Goal: Transaction & Acquisition: Purchase product/service

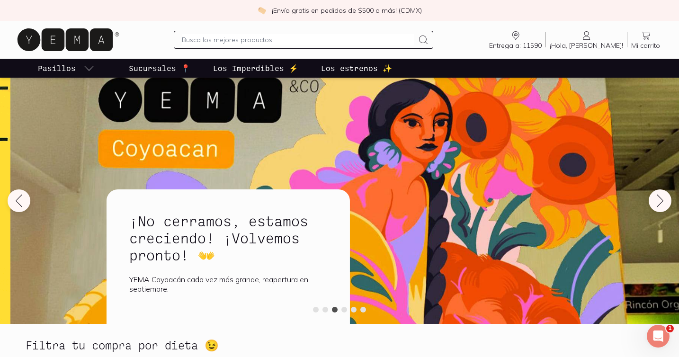
click at [95, 49] on icon at bounding box center [65, 39] width 95 height 23
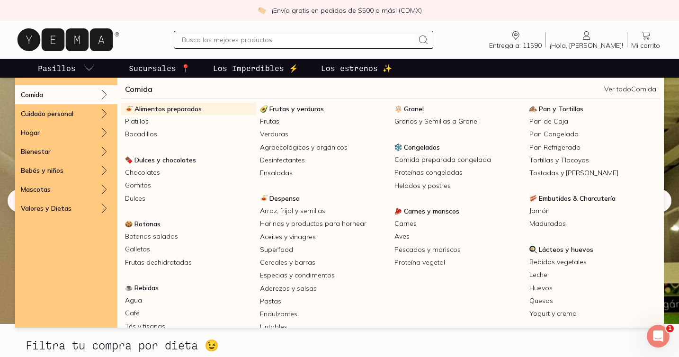
click at [157, 110] on span "Alimentos preparados" at bounding box center [167, 109] width 67 height 9
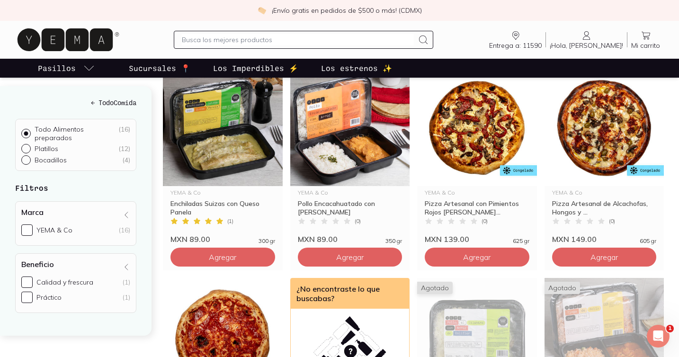
scroll to position [548, 0]
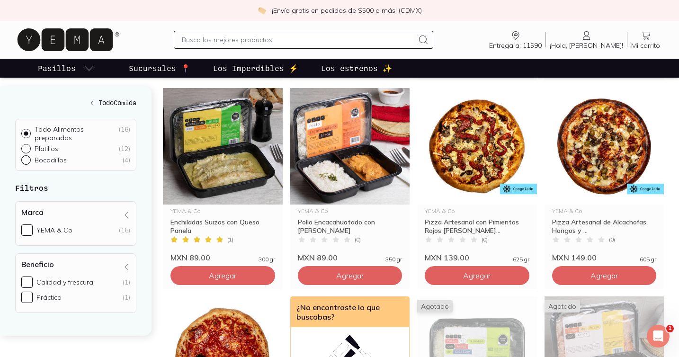
click at [230, 40] on input "text" at bounding box center [298, 39] width 232 height 11
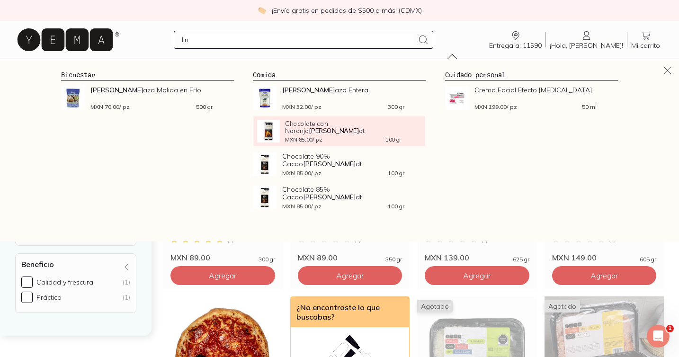
type input "lin"
click at [299, 137] on span "MXN 85.00 / pz" at bounding box center [303, 139] width 37 height 5
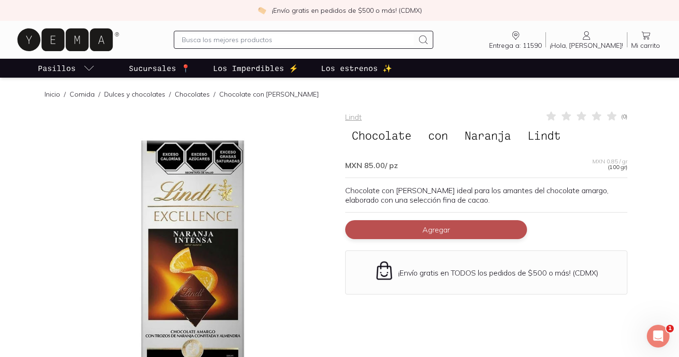
click at [407, 226] on button "Agregar" at bounding box center [436, 229] width 182 height 19
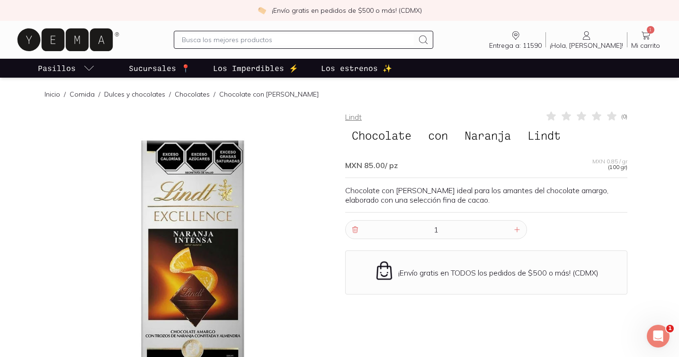
click at [354, 120] on link "Lindt" at bounding box center [353, 116] width 17 height 9
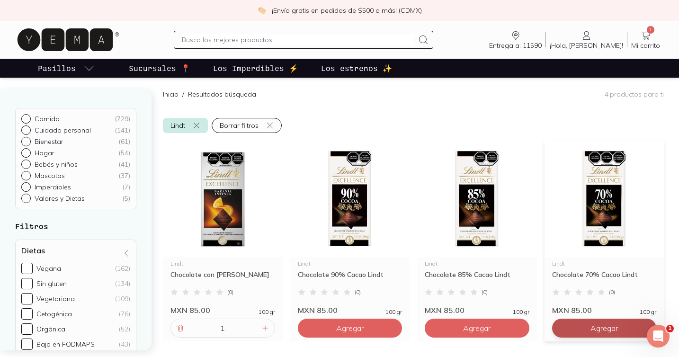
click at [590, 328] on span "Agregar" at bounding box center [603, 327] width 27 height 9
